Goal: Task Accomplishment & Management: Use online tool/utility

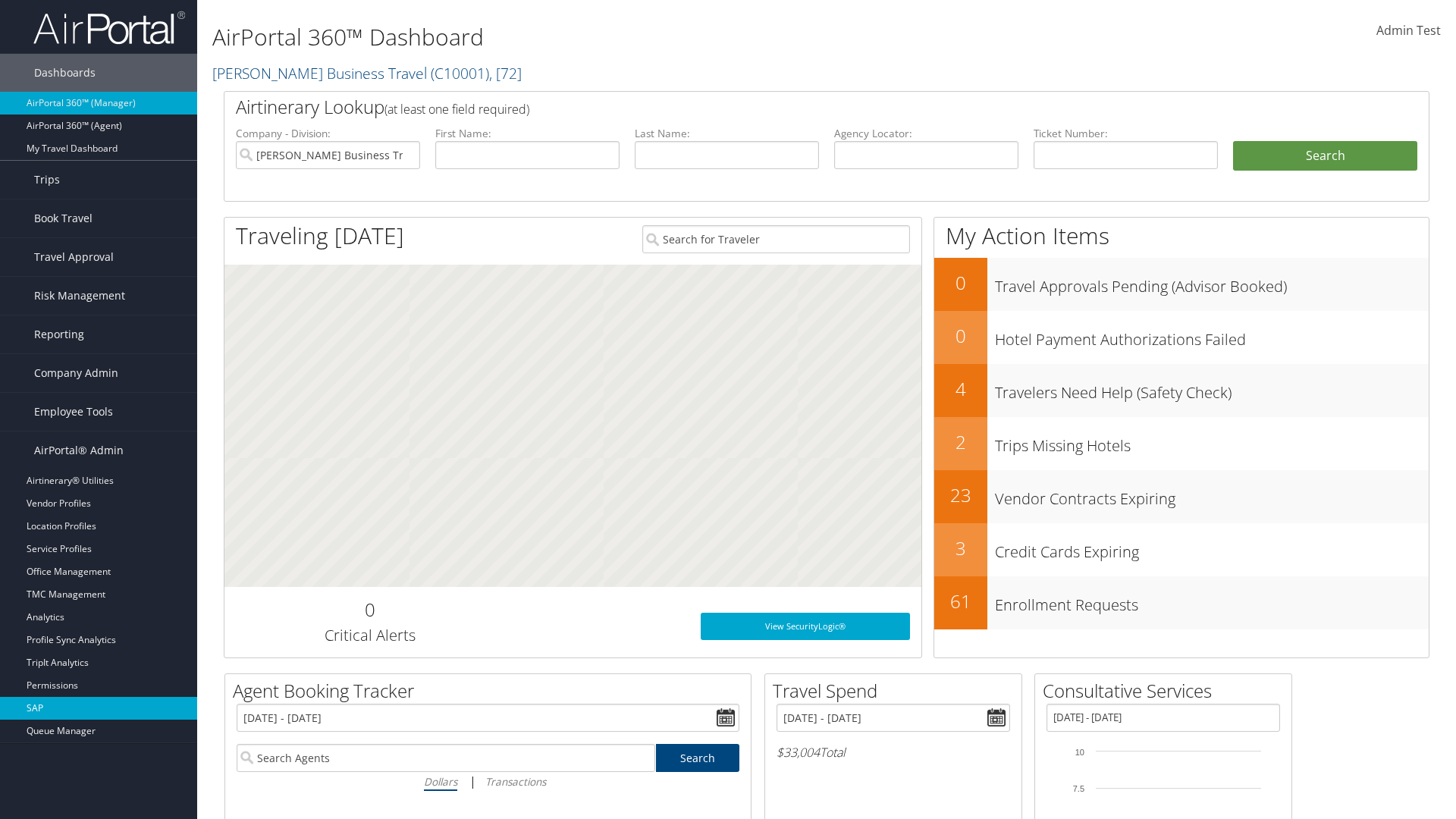
click at [98, 708] on link "SAP" at bounding box center [98, 709] width 197 height 23
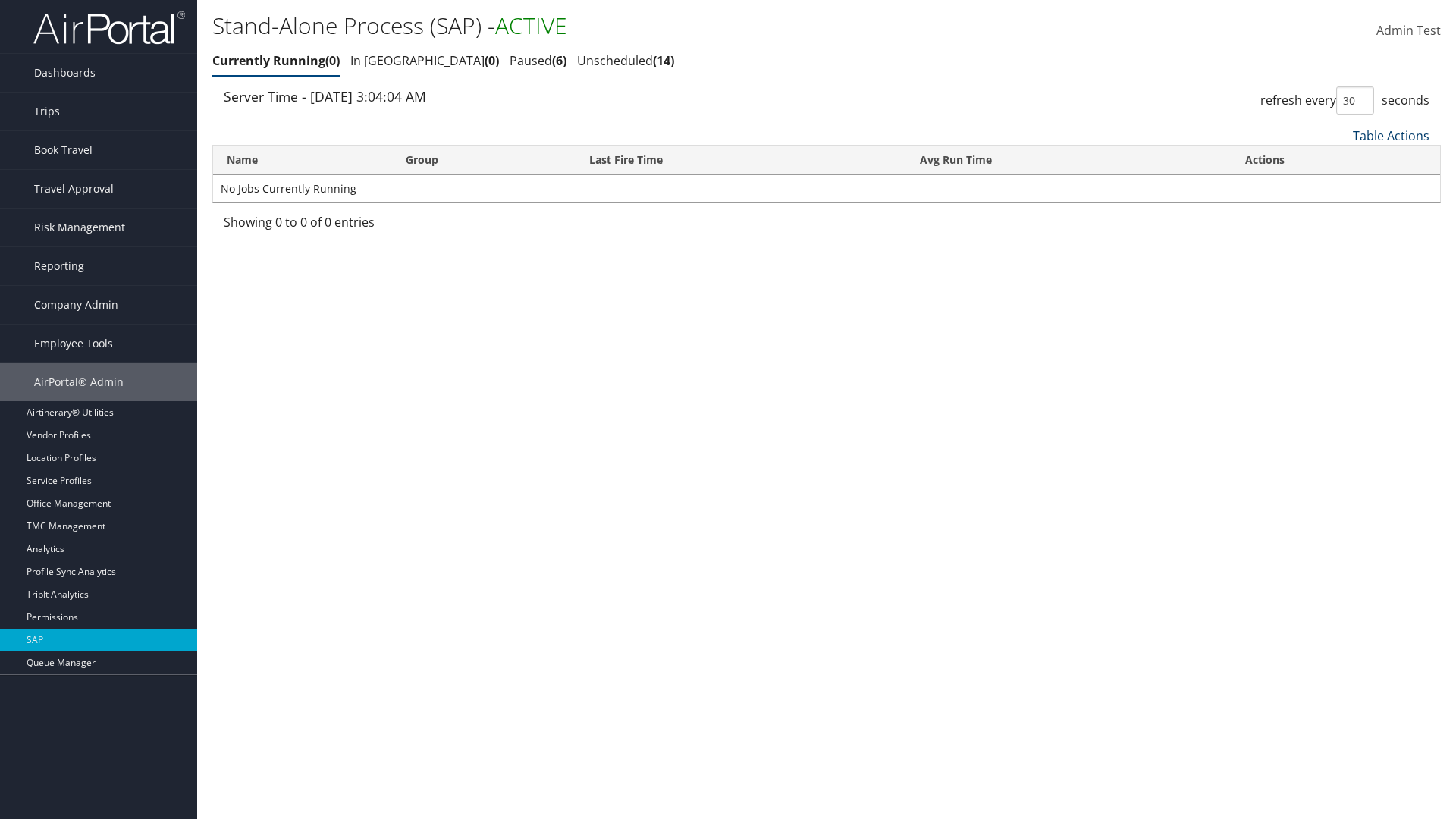
click at [1391, 135] on link "Table Actions" at bounding box center [1391, 136] width 77 height 17
click at [1340, 185] on link "New Record" at bounding box center [1340, 185] width 199 height 26
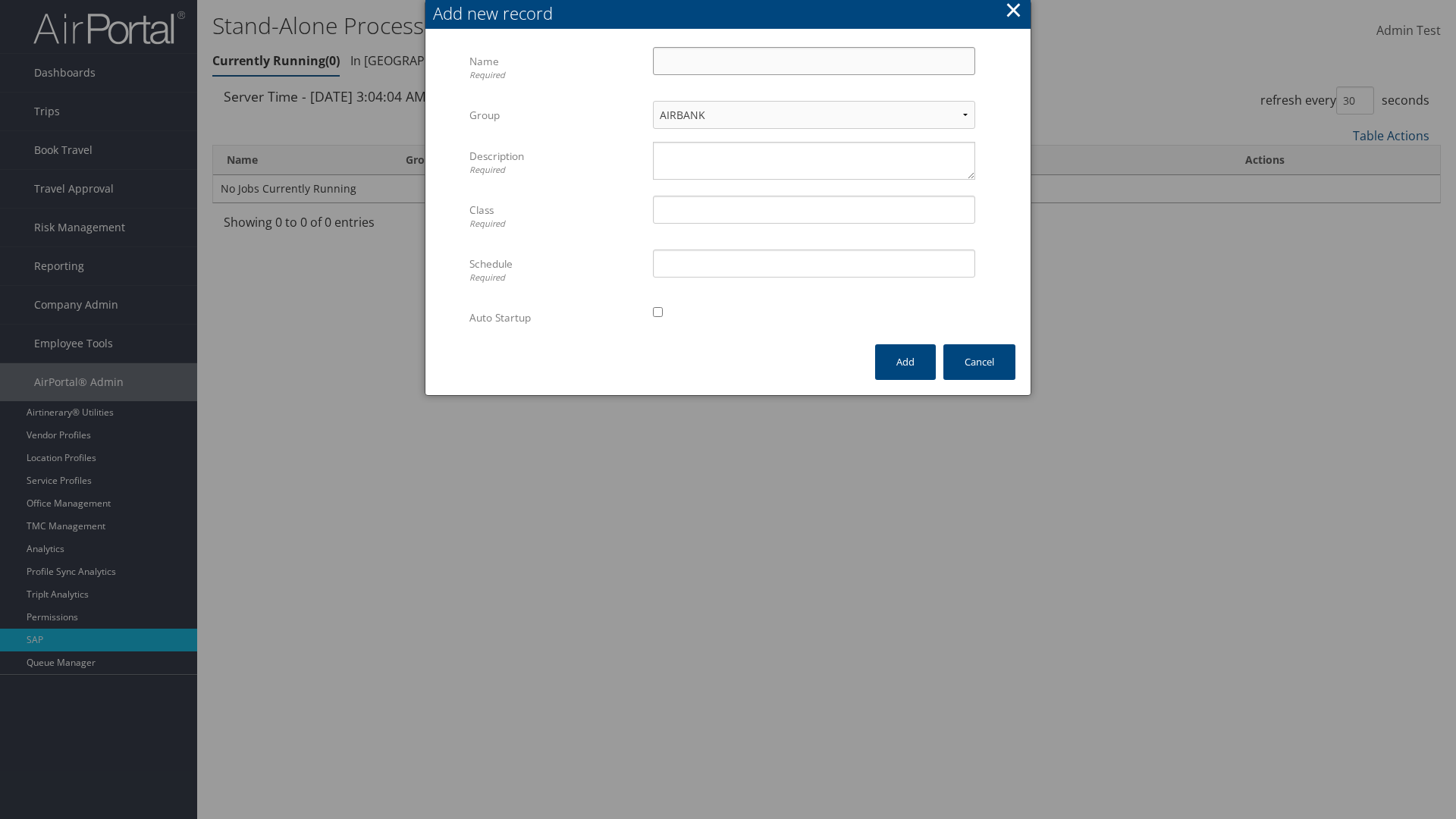
click at [813, 61] on input "Name Required" at bounding box center [813, 61] width 322 height 28
type input "ProfileImportJob"
click at [813, 161] on textarea "Description Required" at bounding box center [813, 160] width 322 height 38
type textarea "Test"
click at [813, 209] on input "Class Required" at bounding box center [813, 209] width 322 height 28
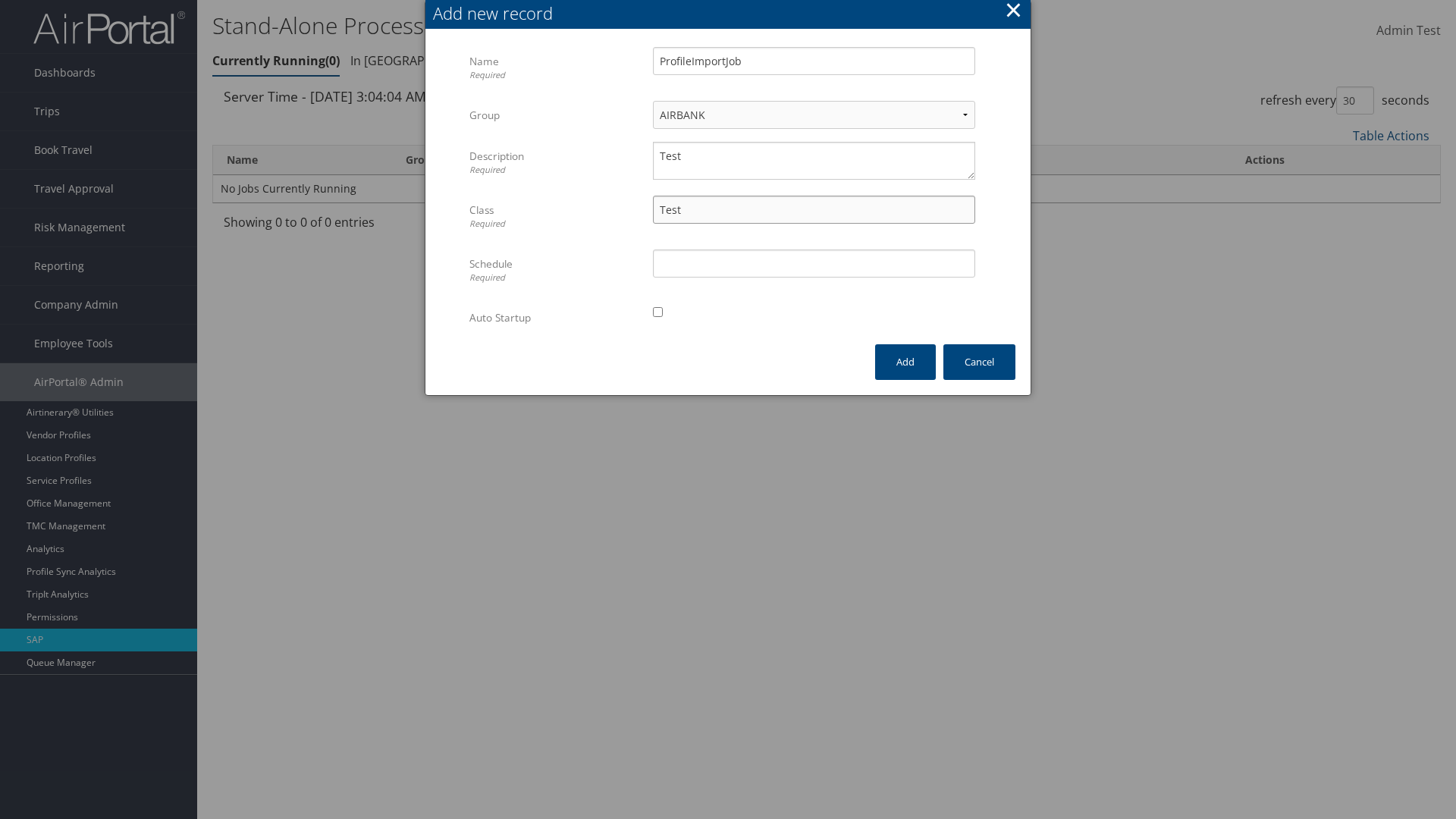
type input "Test"
click at [813, 263] on input "Schedule Required" at bounding box center [813, 264] width 322 height 28
type input "Test"
click at [657, 311] on input "checkbox" at bounding box center [657, 312] width 10 height 10
checkbox input "true"
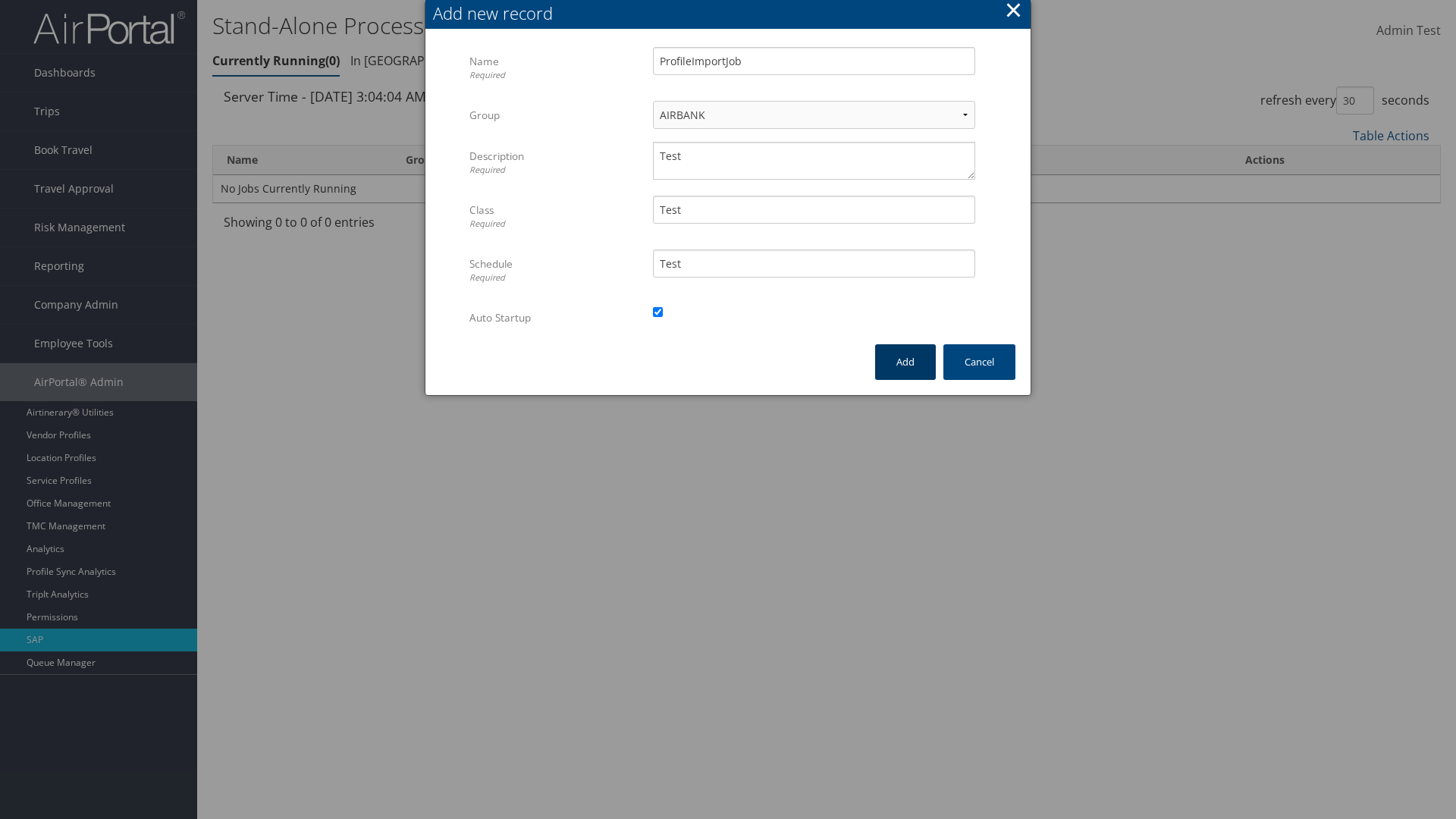
click at [906, 362] on button "Add" at bounding box center [905, 362] width 61 height 35
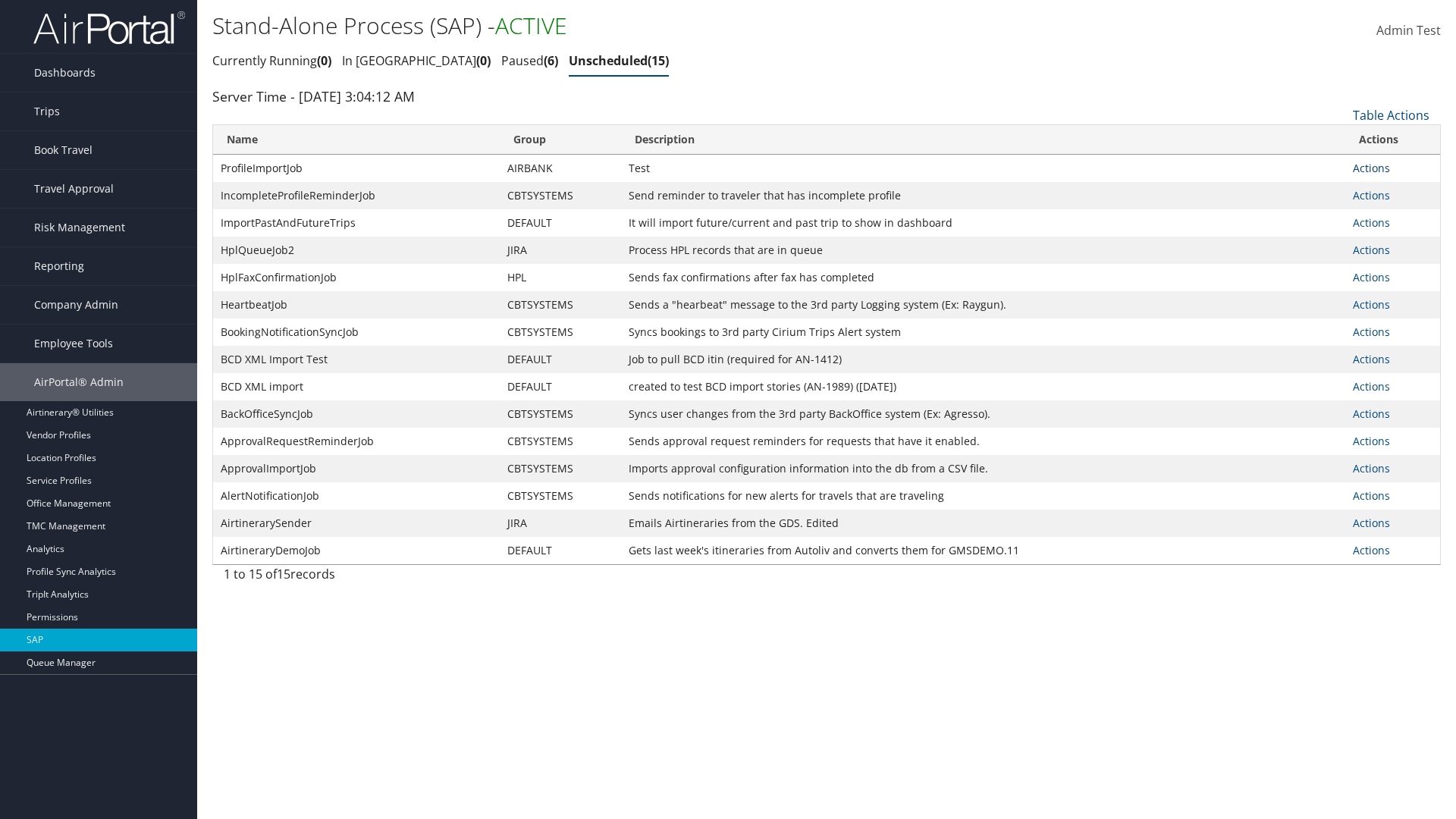
click at [1371, 168] on link "Actions" at bounding box center [1371, 168] width 37 height 15
click at [1392, 242] on link "Delete Job" at bounding box center [1393, 242] width 78 height 26
